Goal: Register for event/course

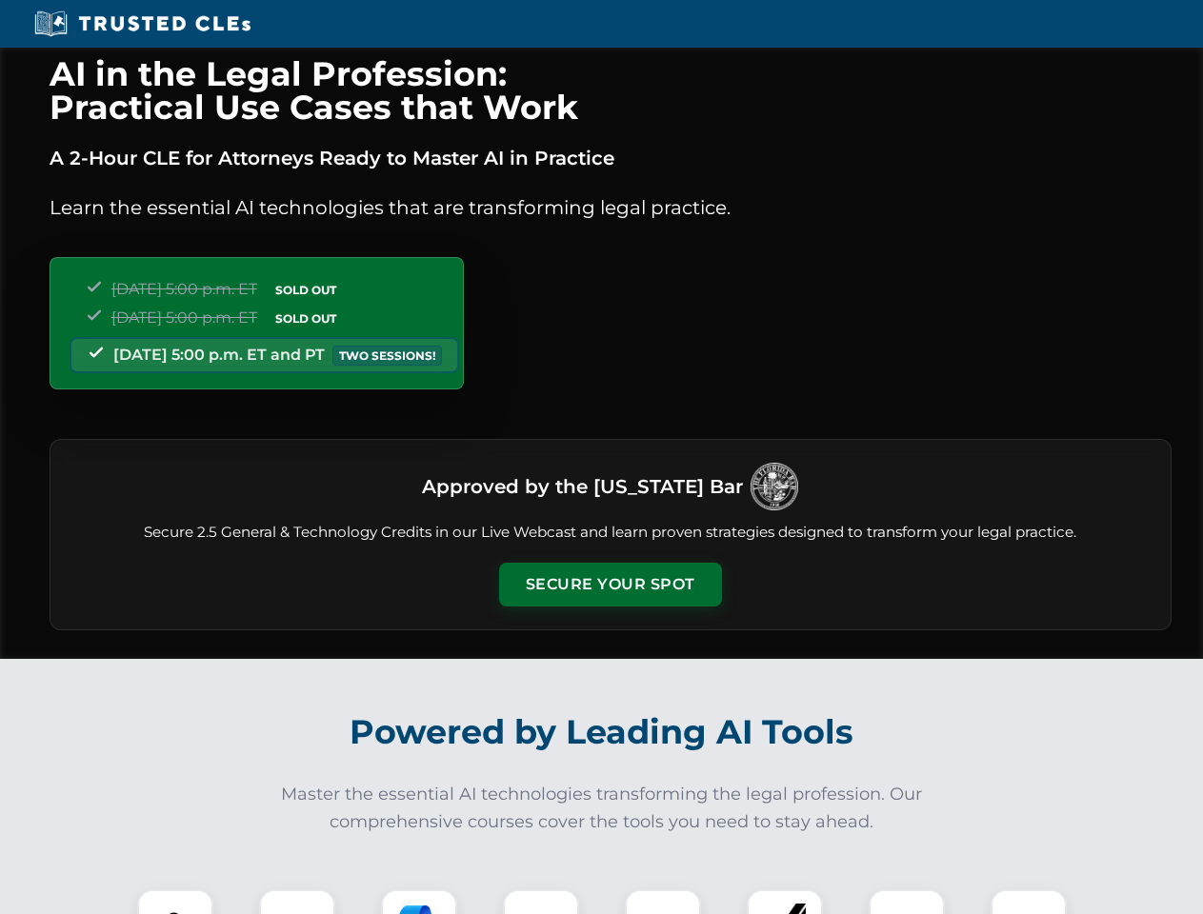
click at [610, 585] on button "Secure Your Spot" at bounding box center [610, 585] width 223 height 44
click at [175, 902] on img at bounding box center [175, 927] width 55 height 55
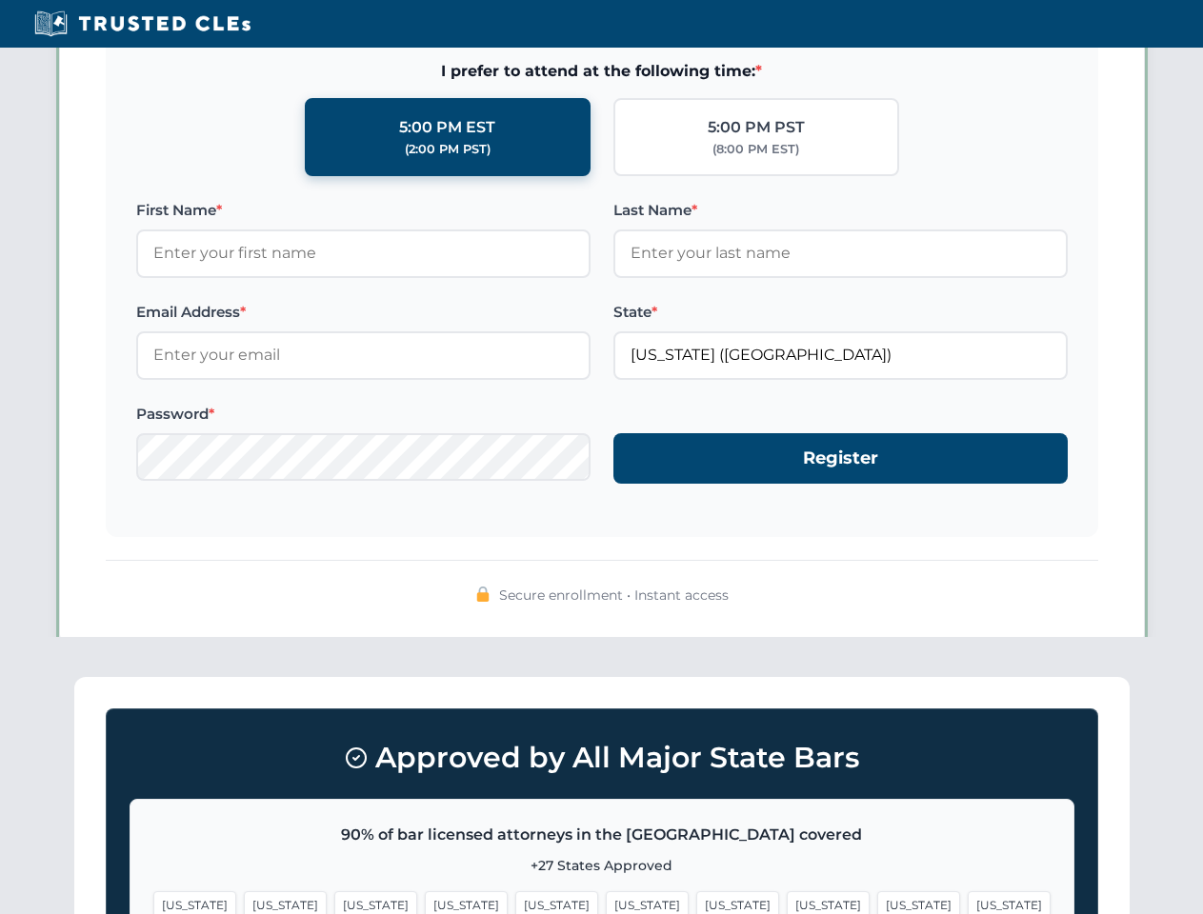
click at [696, 902] on span "[US_STATE]" at bounding box center [737, 905] width 83 height 28
click at [877, 902] on span "[US_STATE]" at bounding box center [918, 905] width 83 height 28
